Goal: Transaction & Acquisition: Purchase product/service

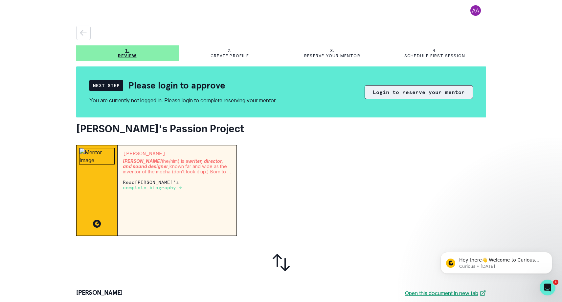
click at [421, 94] on button "Login to reserve your mentor" at bounding box center [419, 92] width 108 height 14
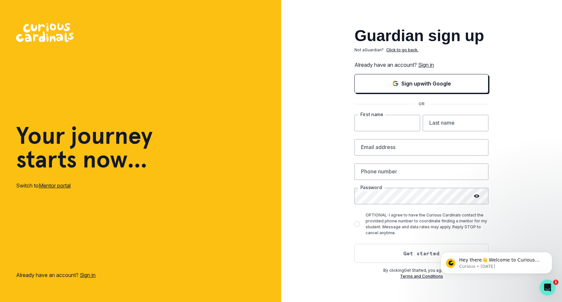
drag, startPoint x: 410, startPoint y: 122, endPoint x: 407, endPoint y: 132, distance: 11.0
click at [410, 122] on input "text" at bounding box center [388, 123] width 66 height 16
type input "Pebel"
type input "[PERSON_NAME]"
type input "[PERSON_NAME][EMAIL_ADDRESS][DOMAIN_NAME]"
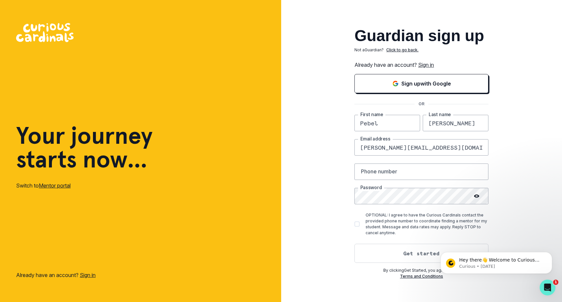
click at [445, 149] on input "[PERSON_NAME][EMAIL_ADDRESS][DOMAIN_NAME]" at bounding box center [422, 147] width 134 height 16
click at [479, 147] on input "[PERSON_NAME][EMAIL_ADDRESS][DOMAIN_NAME]" at bounding box center [422, 147] width 134 height 16
type input "[EMAIL_ADDRESS][PERSON_NAME][DOMAIN_NAME]"
click at [428, 65] on link "Sign in" at bounding box center [426, 64] width 16 height 7
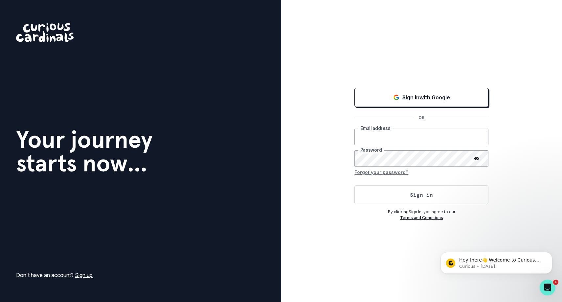
type input "[EMAIL_ADDRESS][PERSON_NAME][DOMAIN_NAME]"
click at [500, 167] on div "Sign in with Google OR [EMAIL_ADDRESS][PERSON_NAME][DOMAIN_NAME] Email address …" at bounding box center [421, 151] width 281 height 302
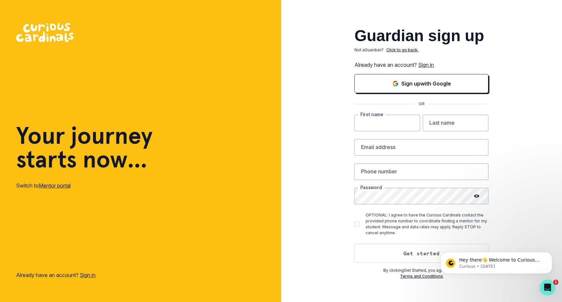
click at [406, 122] on input "text" at bounding box center [388, 123] width 66 height 16
click at [409, 123] on input "text" at bounding box center [388, 123] width 66 height 16
type input "Pebel"
type input "[PERSON_NAME]"
type input "[EMAIL_ADDRESS][PERSON_NAME][DOMAIN_NAME]"
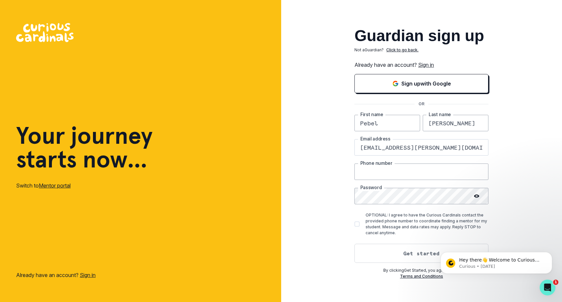
type input "6508369592"
drag, startPoint x: 408, startPoint y: 172, endPoint x: 360, endPoint y: 170, distance: 47.7
drag, startPoint x: 478, startPoint y: 171, endPoint x: 452, endPoint y: 175, distance: 27.0
click at [478, 171] on input "6508369592" at bounding box center [422, 171] width 134 height 16
type input "9172151303"
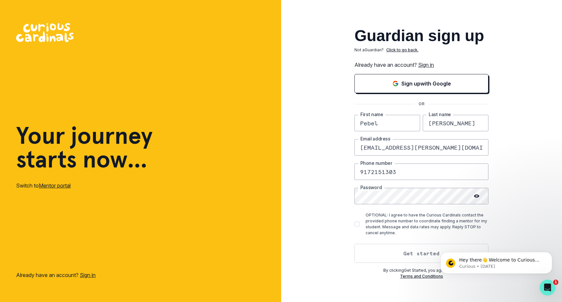
click at [402, 249] on button "Get started" at bounding box center [422, 252] width 134 height 19
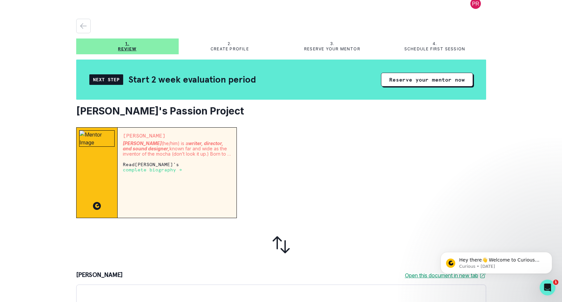
scroll to position [9, 0]
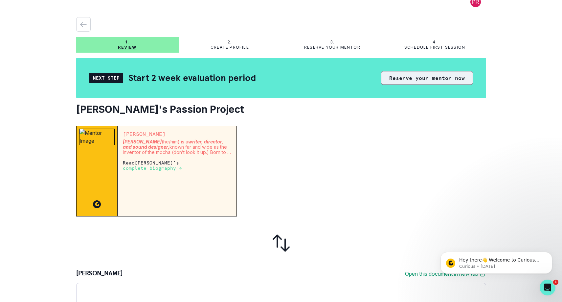
click at [424, 75] on button "Reserve your mentor now" at bounding box center [427, 78] width 92 height 14
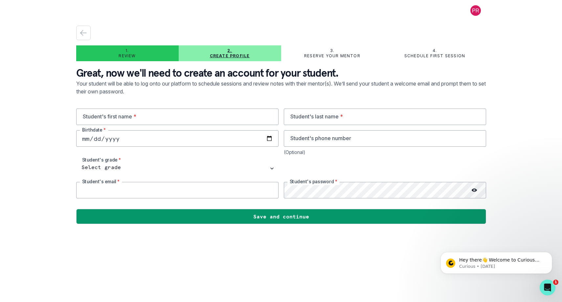
type input "[EMAIL_ADDRESS][PERSON_NAME][DOMAIN_NAME]"
drag, startPoint x: 334, startPoint y: 173, endPoint x: 326, endPoint y: 176, distance: 8.9
click at [334, 173] on div at bounding box center [385, 168] width 202 height 16
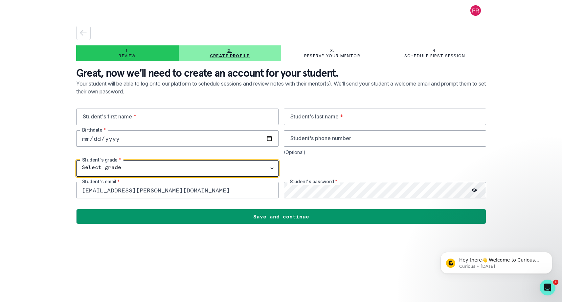
select select "9th Grade"
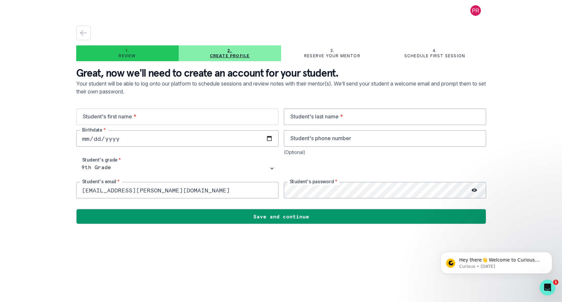
drag, startPoint x: 220, startPoint y: 126, endPoint x: 220, endPoint y: 121, distance: 5.3
click at [220, 126] on div "Student's first name * Student's last name * Birthdate * Student's phone number…" at bounding box center [281, 153] width 410 height 90
click at [267, 116] on input "text" at bounding box center [177, 116] width 202 height 16
click at [194, 117] on input "text" at bounding box center [177, 116] width 202 height 16
click at [184, 117] on input "[PERSON_NAME]`" at bounding box center [177, 116] width 202 height 16
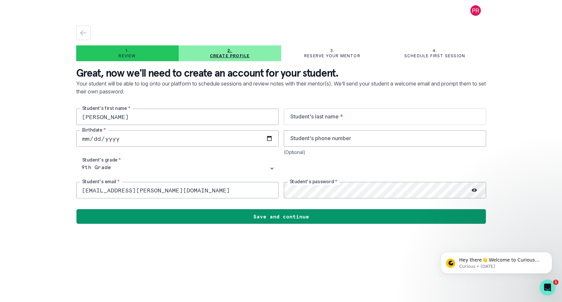
type input "[PERSON_NAME]"
click at [320, 119] on input "text" at bounding box center [385, 116] width 202 height 16
type input "[PERSON_NAME]"
click at [330, 143] on input "tel" at bounding box center [385, 138] width 202 height 16
click at [165, 119] on input "[PERSON_NAME]" at bounding box center [177, 116] width 202 height 16
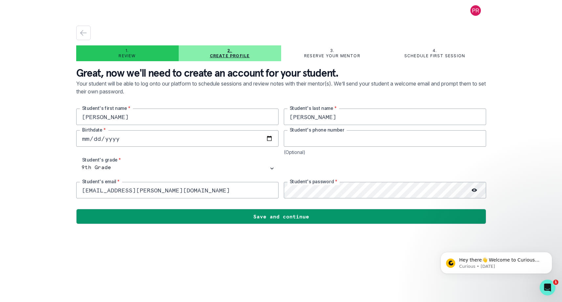
click at [329, 141] on input "tel" at bounding box center [385, 138] width 202 height 16
drag, startPoint x: 124, startPoint y: 140, endPoint x: 119, endPoint y: 140, distance: 4.9
click at [123, 140] on input "date" at bounding box center [177, 138] width 202 height 16
type input "[DATE]"
click at [173, 151] on div "[DEMOGRAPHIC_DATA] Birthdate *" at bounding box center [177, 142] width 202 height 25
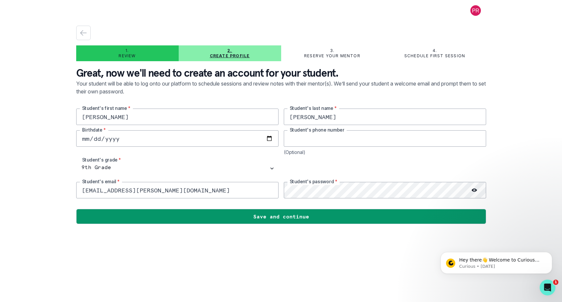
click at [314, 141] on input "tel" at bounding box center [385, 138] width 202 height 16
click at [221, 158] on div "[PERSON_NAME]'s first name * [PERSON_NAME] Student's last name * [DEMOGRAPHIC_D…" at bounding box center [281, 153] width 410 height 90
drag, startPoint x: 226, startPoint y: 191, endPoint x: 74, endPoint y: 184, distance: 151.9
click at [74, 184] on main "1. Review 2. Create profile 3. Reserve your mentor 4. Schedule first session Gr…" at bounding box center [281, 151] width 421 height 302
paste input "[EMAIL_ADDRESS][DOMAIN_NAME]"
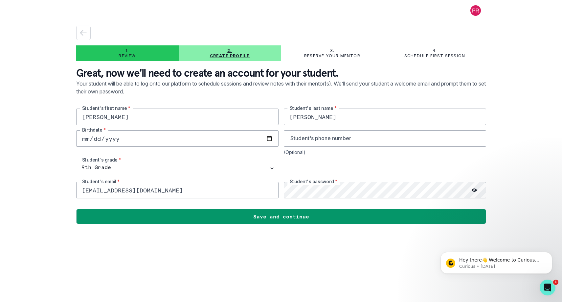
type input "[EMAIL_ADDRESS][DOMAIN_NAME]"
drag, startPoint x: 107, startPoint y: 190, endPoint x: 114, endPoint y: 189, distance: 7.4
click at [81, 190] on input "[EMAIL_ADDRESS][DOMAIN_NAME]" at bounding box center [177, 190] width 202 height 16
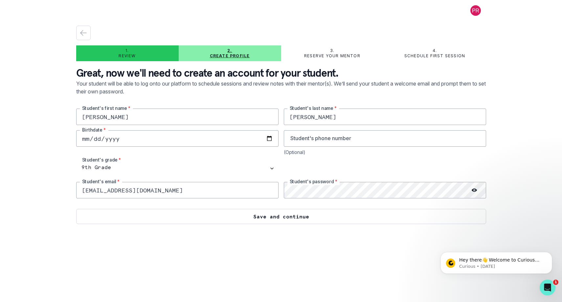
click at [282, 217] on button "Save and continue" at bounding box center [281, 216] width 410 height 15
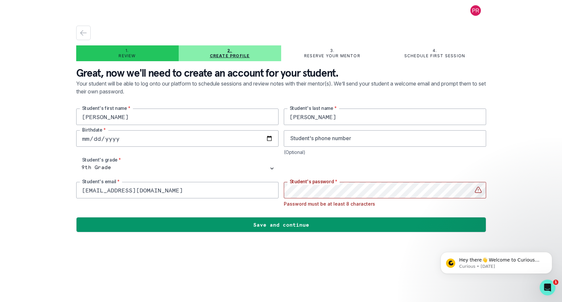
drag, startPoint x: 94, startPoint y: 191, endPoint x: 58, endPoint y: 191, distance: 35.8
click at [57, 191] on div "1. Review 2. Create profile 3. Reserve your mentor 4. Schedule first session Gr…" at bounding box center [281, 151] width 562 height 302
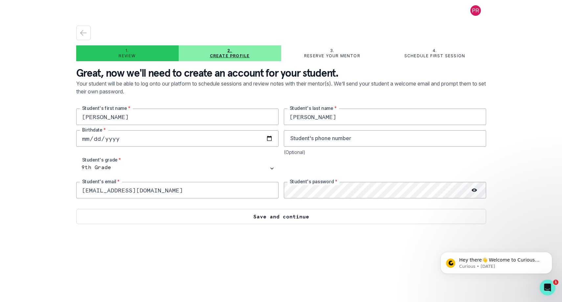
click at [283, 215] on button "Save and continue" at bounding box center [281, 216] width 410 height 15
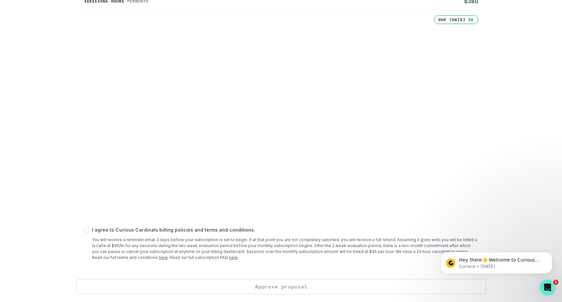
click at [89, 230] on span at bounding box center [86, 229] width 5 height 5
click at [84, 230] on input "checkbox" at bounding box center [84, 229] width 0 height 0
checkbox input "true"
click at [291, 283] on button "Approve proposal" at bounding box center [281, 286] width 410 height 15
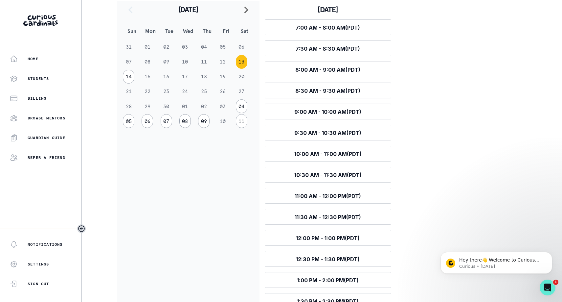
scroll to position [113, 0]
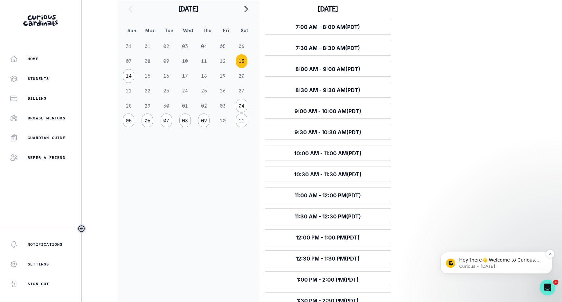
click at [478, 258] on p "Hey there👋 Welcome to Curious Cardinals 🙌 Take a look around! If you have any q…" at bounding box center [501, 260] width 85 height 7
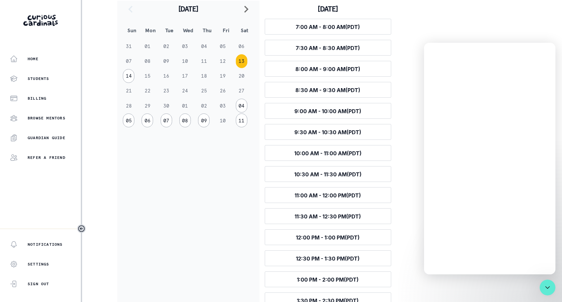
scroll to position [0, 0]
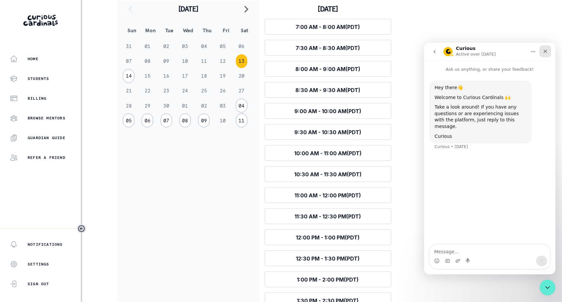
click at [544, 53] on icon "Close" at bounding box center [545, 51] width 5 height 5
